Goal: Information Seeking & Learning: Find specific fact

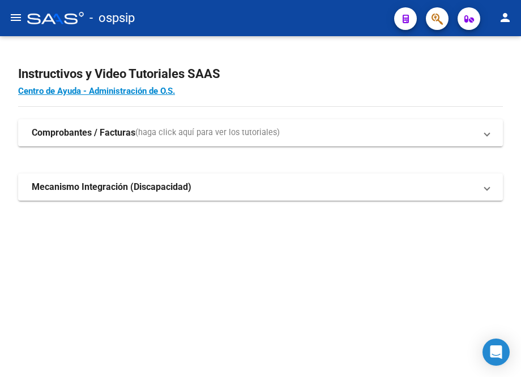
click at [433, 19] on icon "button" at bounding box center [436, 18] width 11 height 13
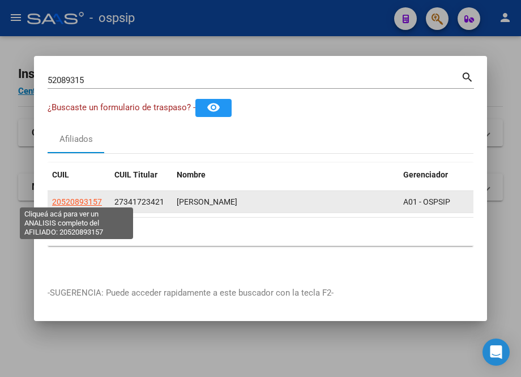
click at [76, 200] on span "20520893157" at bounding box center [77, 201] width 50 height 9
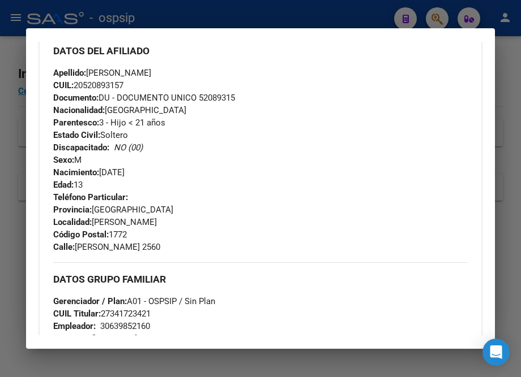
scroll to position [360, 0]
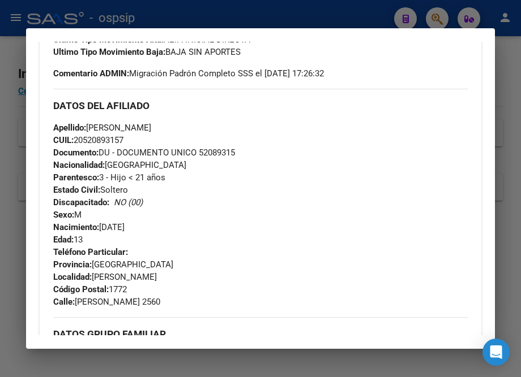
click at [197, 16] on div at bounding box center [260, 188] width 521 height 377
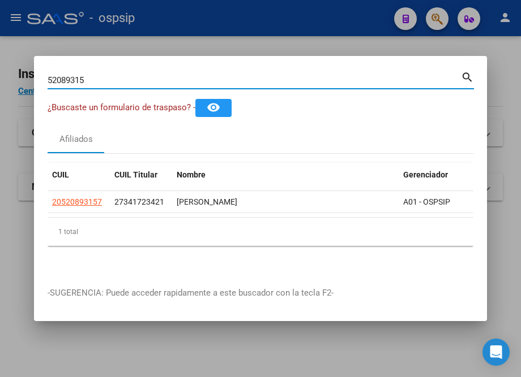
drag, startPoint x: 96, startPoint y: 75, endPoint x: 7, endPoint y: 75, distance: 88.8
click at [7, 75] on div "52089315 Buscar (apellido, dni, cuil, nro traspaso, cuit, obra social) search ¿…" at bounding box center [260, 188] width 521 height 377
paste input "22294853"
type input "22294853"
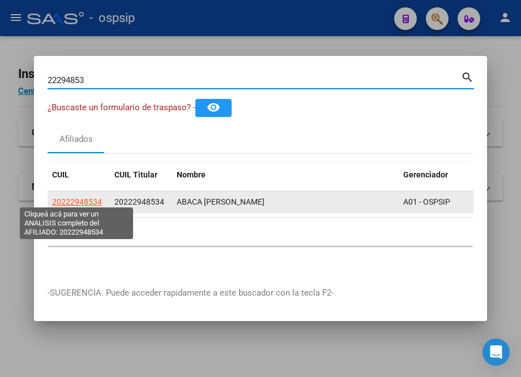
click at [81, 197] on span "20222948534" at bounding box center [77, 201] width 50 height 9
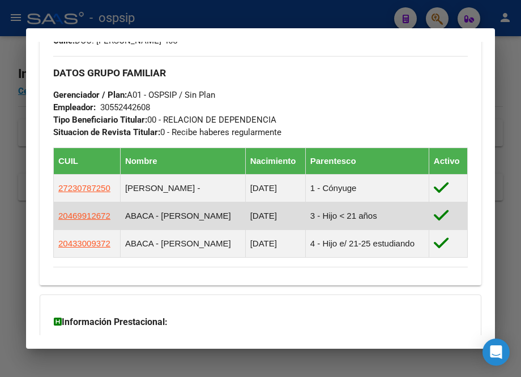
scroll to position [617, 0]
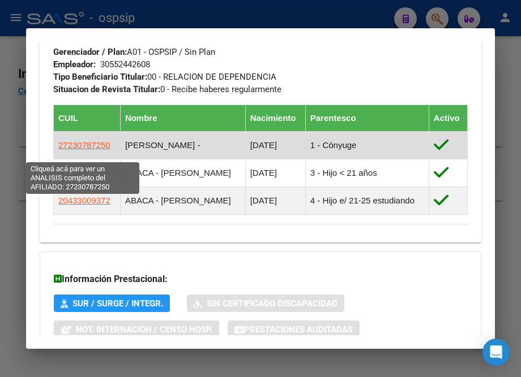
click at [75, 150] on span "27230787250" at bounding box center [84, 145] width 52 height 10
type textarea "27230787250"
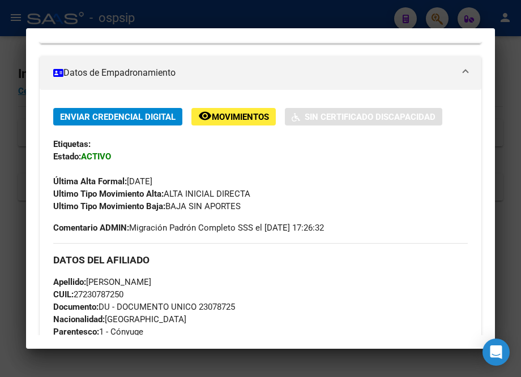
scroll to position [360, 0]
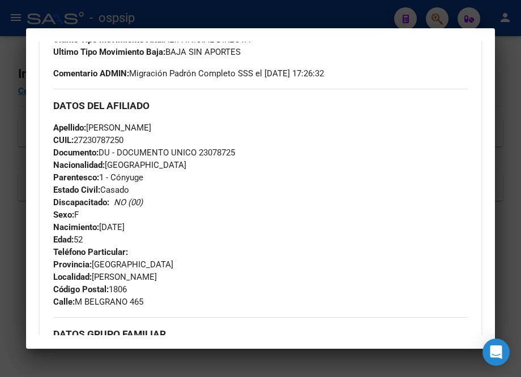
drag, startPoint x: 202, startPoint y: 153, endPoint x: 239, endPoint y: 153, distance: 36.8
click at [244, 153] on div "Apellido: [PERSON_NAME]: 27230787250 Documento: DU - DOCUMENTO UNICO 23078725 N…" at bounding box center [260, 184] width 414 height 124
copy span "23078725"
